Goal: Task Accomplishment & Management: Manage account settings

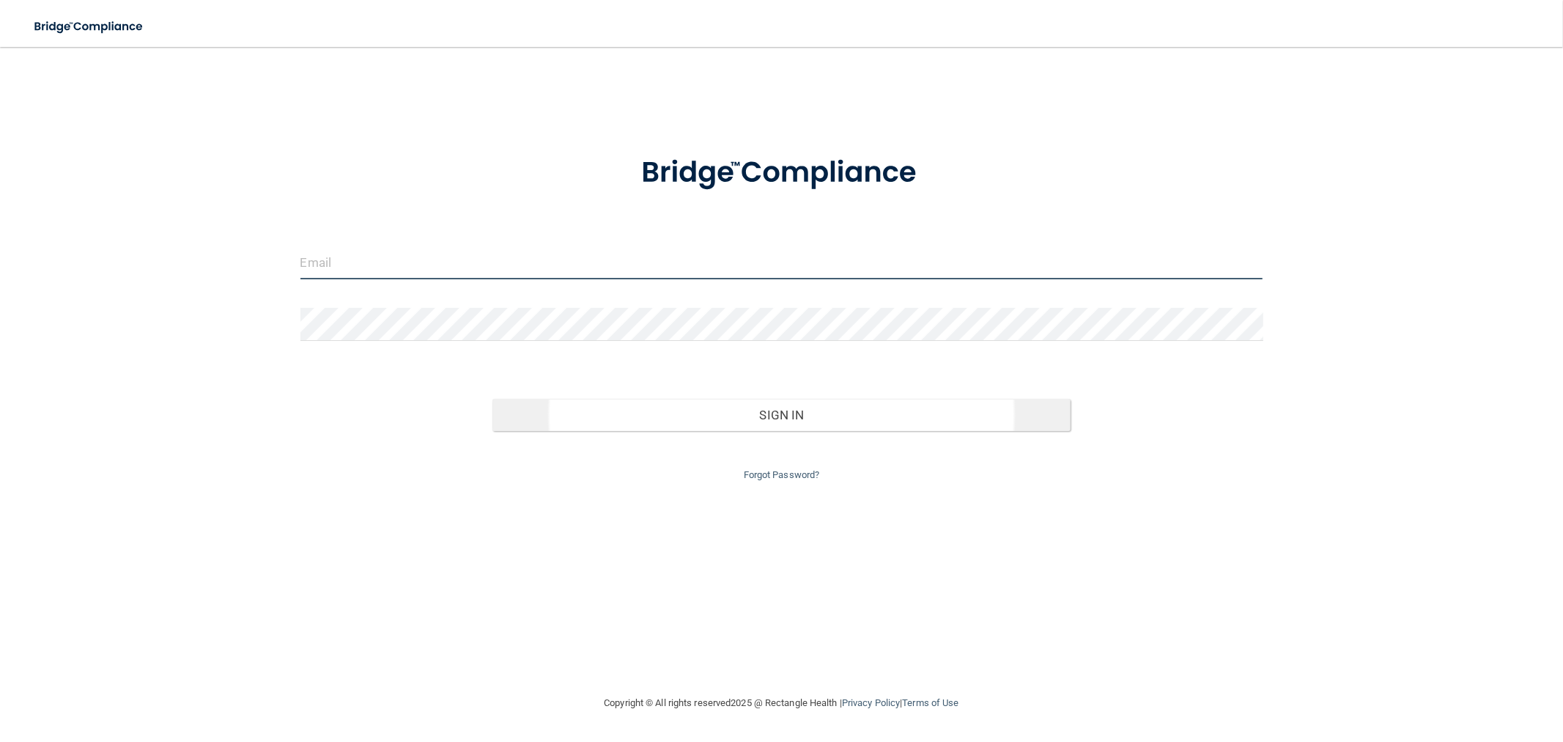
type input "mfennell@rectanglehealth.com"
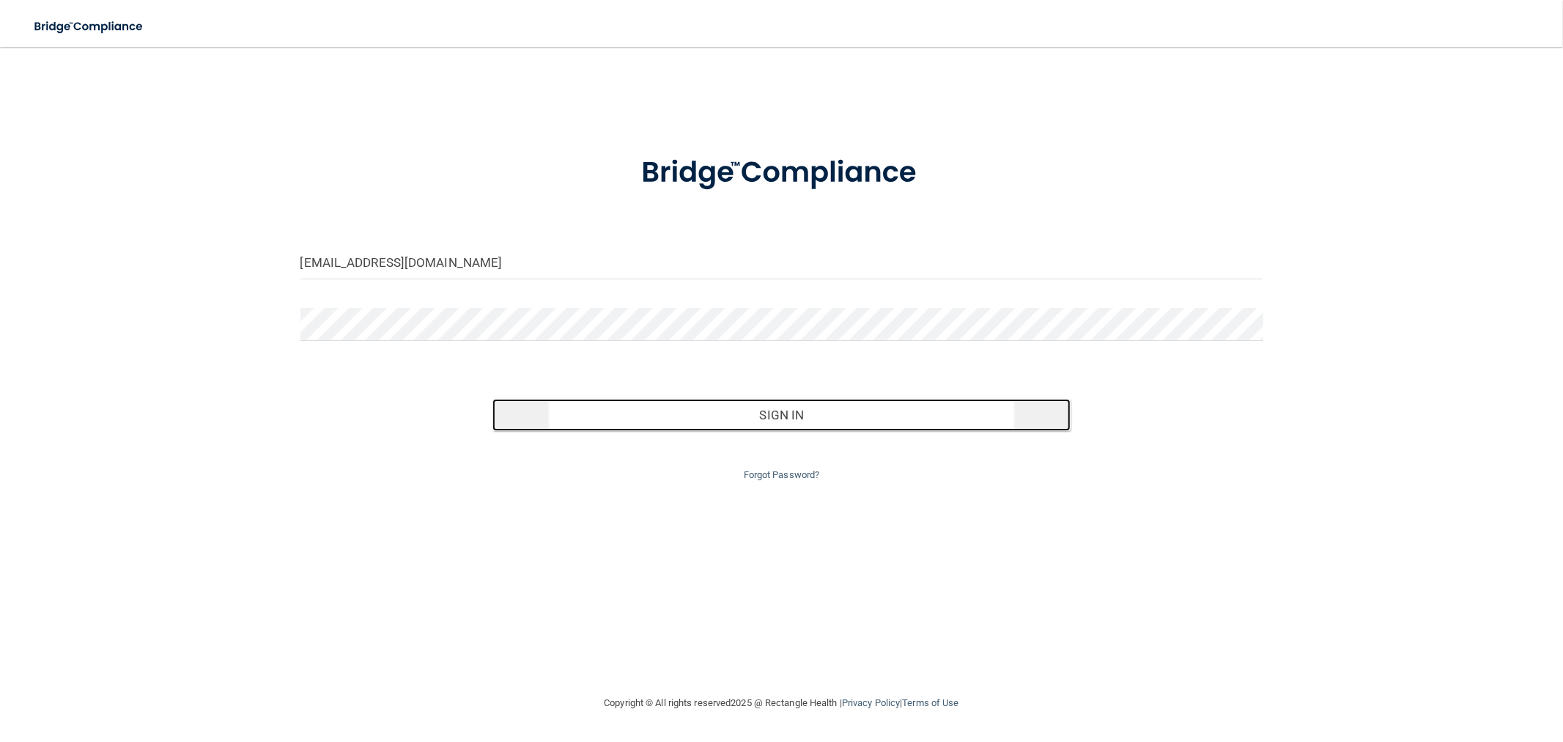
click at [698, 427] on button "Sign In" at bounding box center [780, 415] width 577 height 32
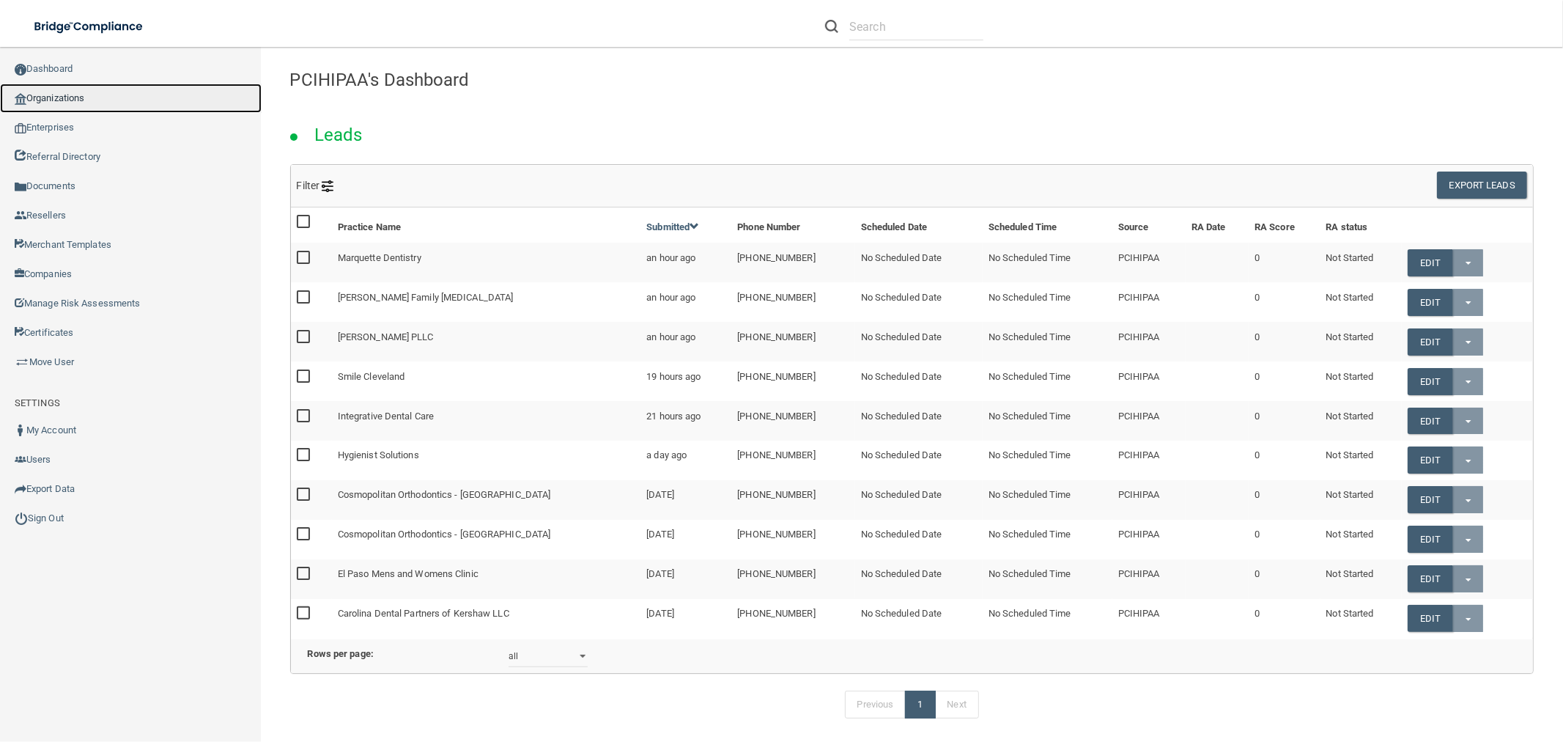
click at [158, 97] on link "Organizations" at bounding box center [131, 98] width 262 height 29
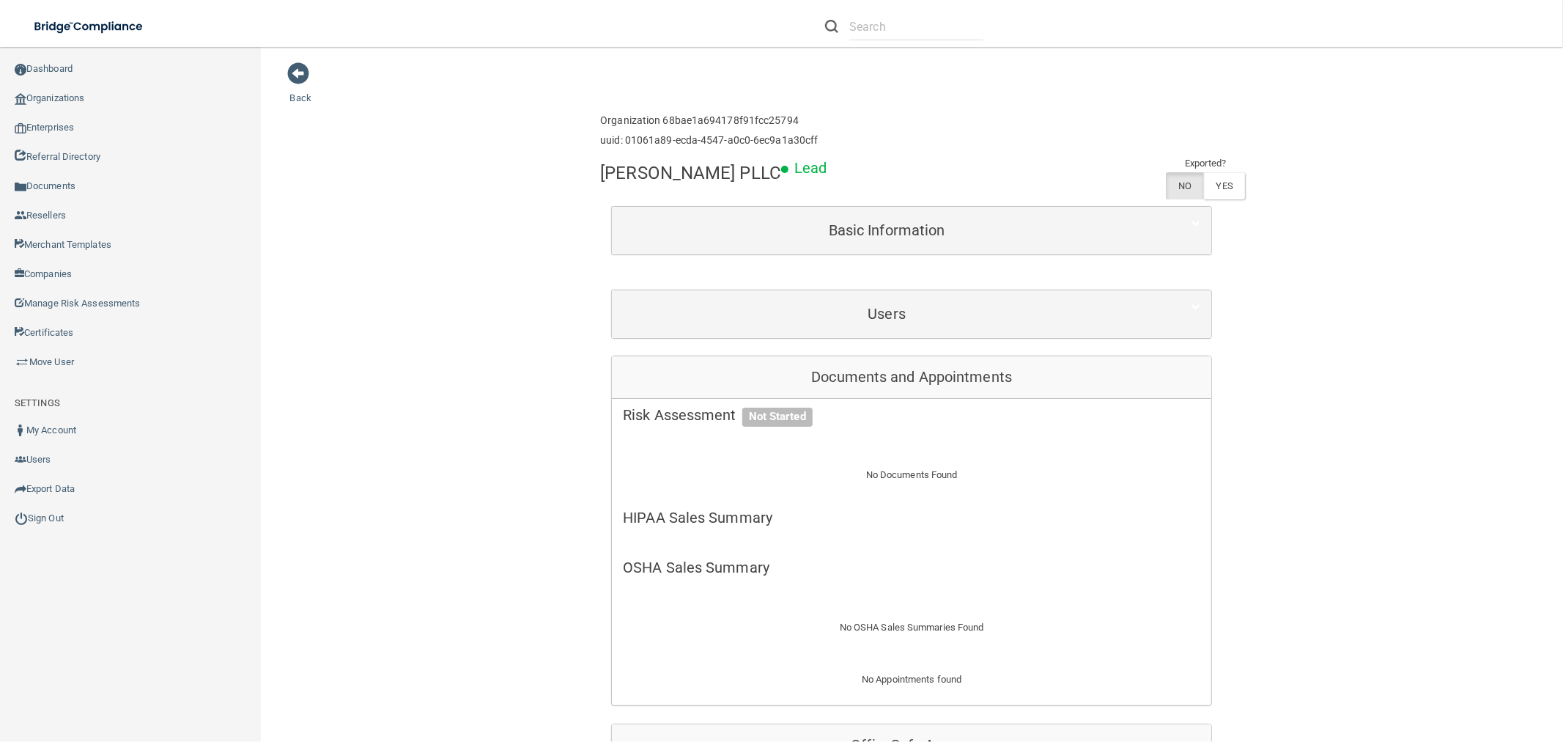
click at [858, 295] on div "Users" at bounding box center [911, 314] width 599 height 48
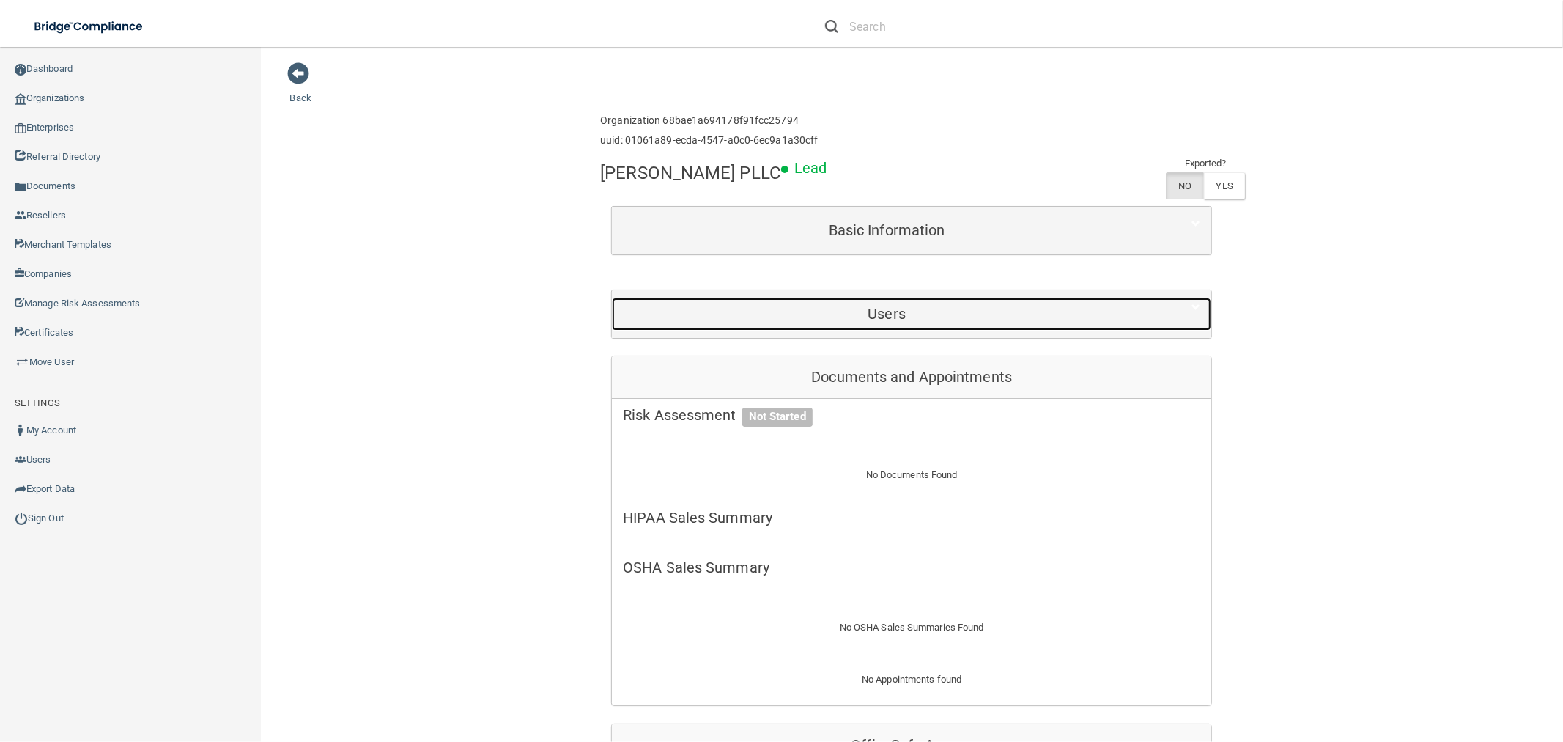
click at [860, 316] on h5 "Users" at bounding box center [887, 314] width 528 height 16
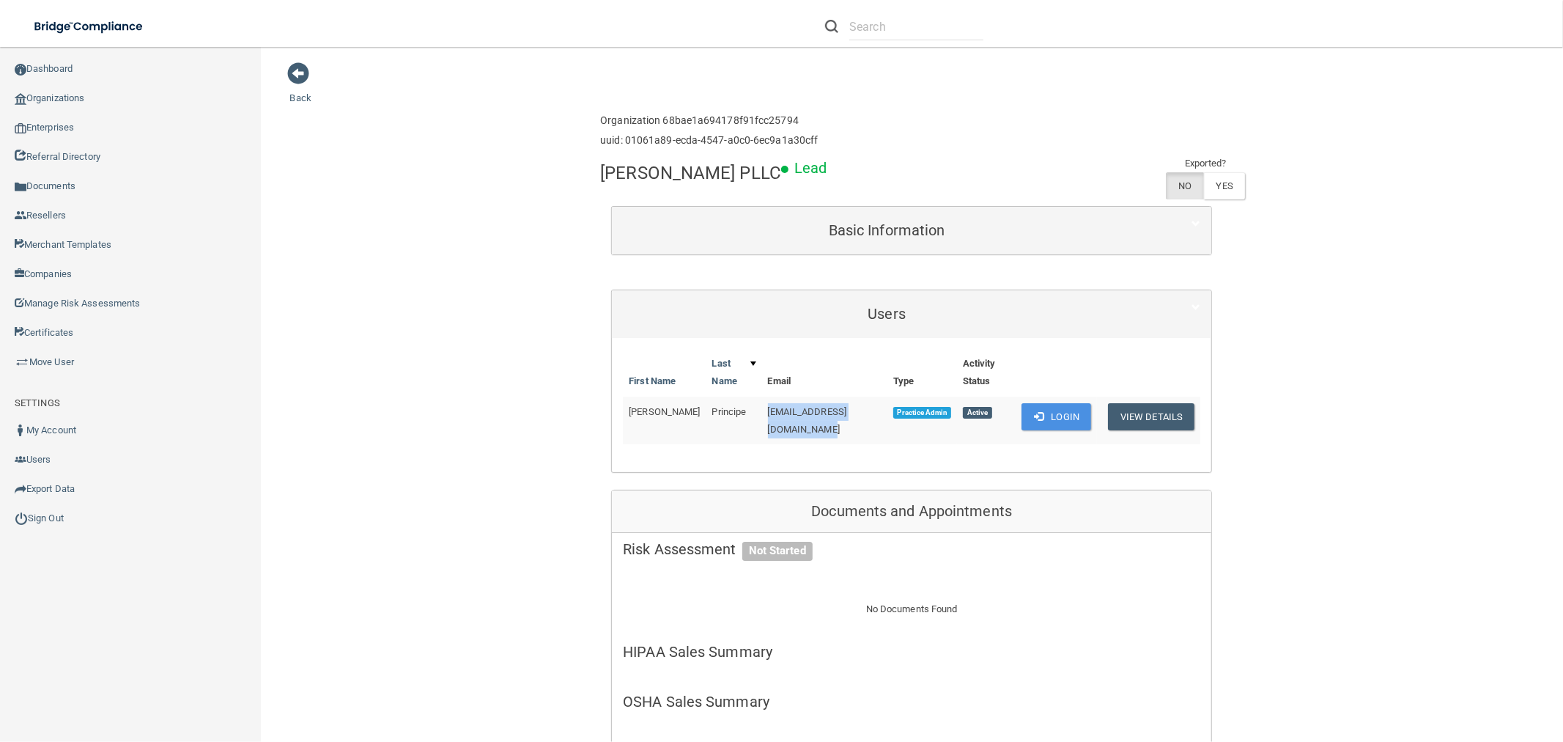
drag, startPoint x: 736, startPoint y: 407, endPoint x: 865, endPoint y: 409, distance: 129.0
click at [865, 409] on td "[EMAIL_ADDRESS][DOMAIN_NAME]" at bounding box center [824, 420] width 125 height 48
copy span "[EMAIL_ADDRESS][DOMAIN_NAME]"
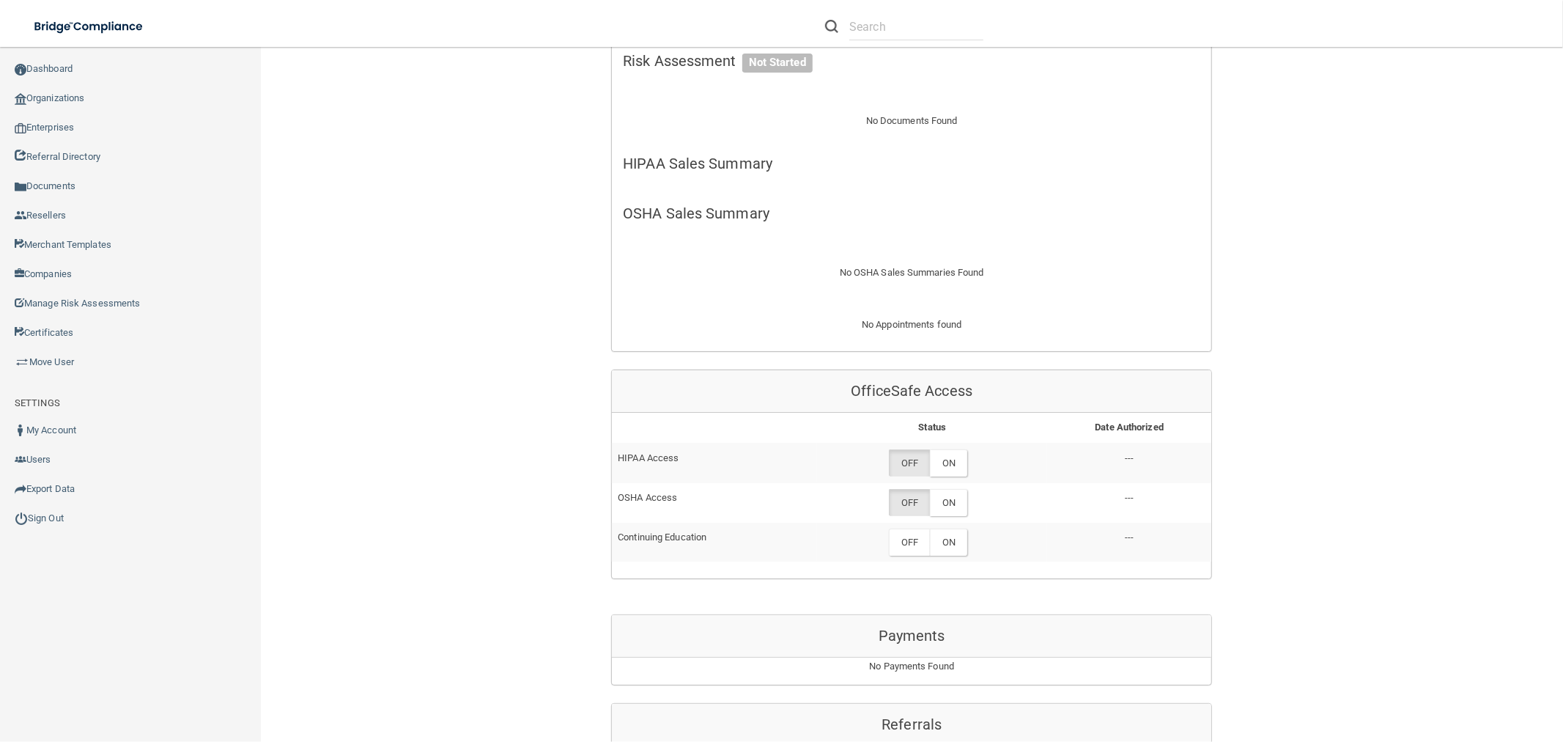
scroll to position [569, 0]
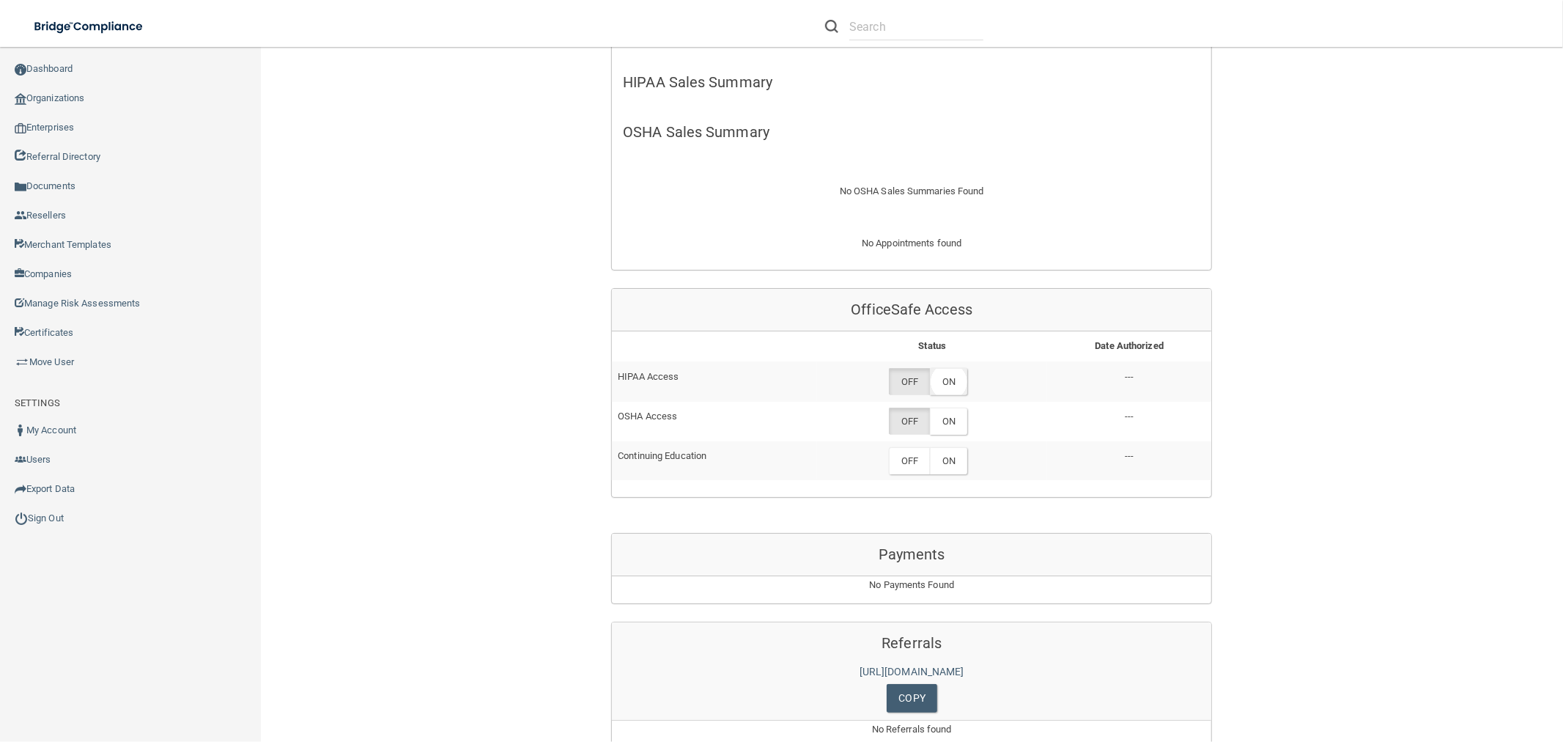
click at [962, 371] on label "ON" at bounding box center [948, 381] width 37 height 27
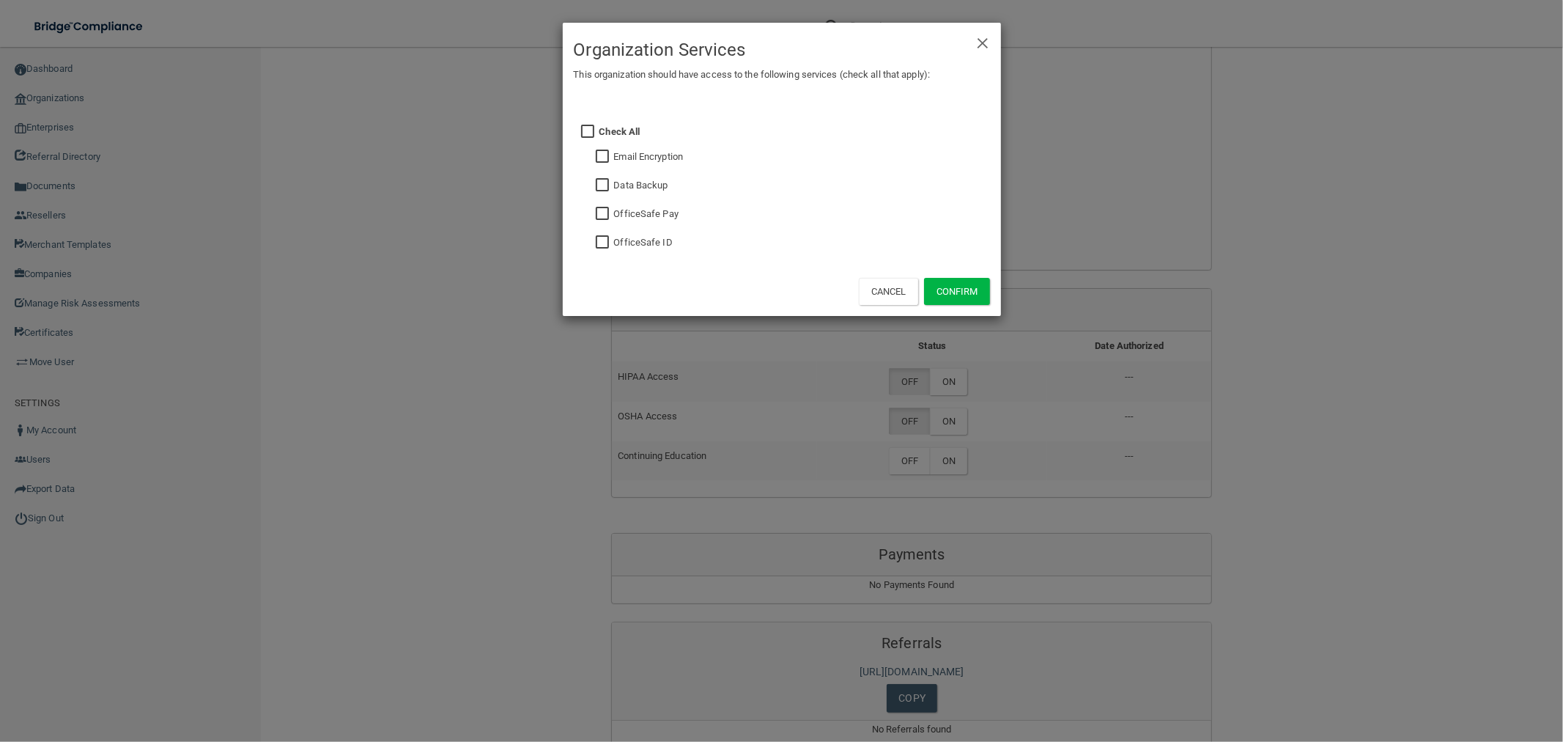
click at [624, 214] on label "OfficeSafe Pay" at bounding box center [646, 214] width 64 height 18
click at [606, 209] on input "checkbox" at bounding box center [604, 214] width 17 height 12
checkbox input "true"
click at [972, 298] on button "Confirm" at bounding box center [957, 291] width 66 height 27
